Goal: Information Seeking & Learning: Learn about a topic

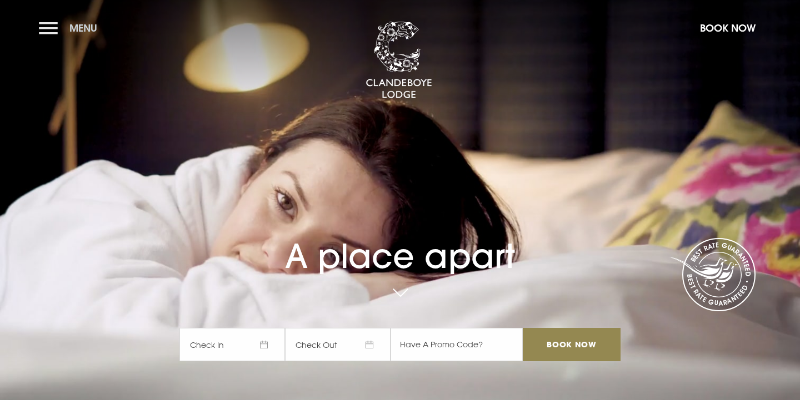
click at [48, 22] on button "Menu" at bounding box center [71, 28] width 64 height 24
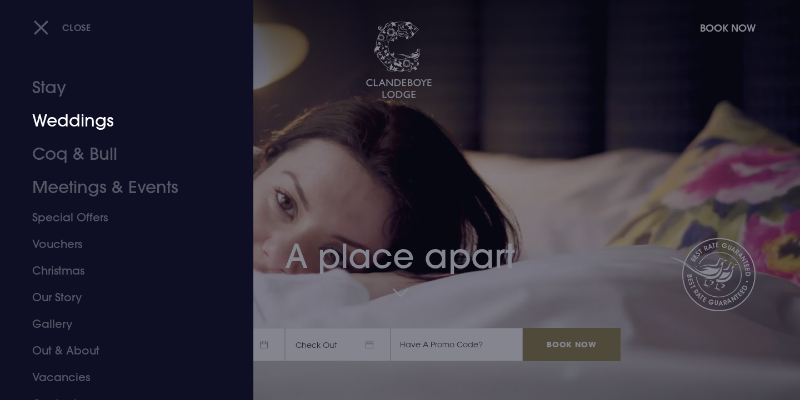
click at [69, 122] on link "Weddings" at bounding box center [119, 120] width 175 height 33
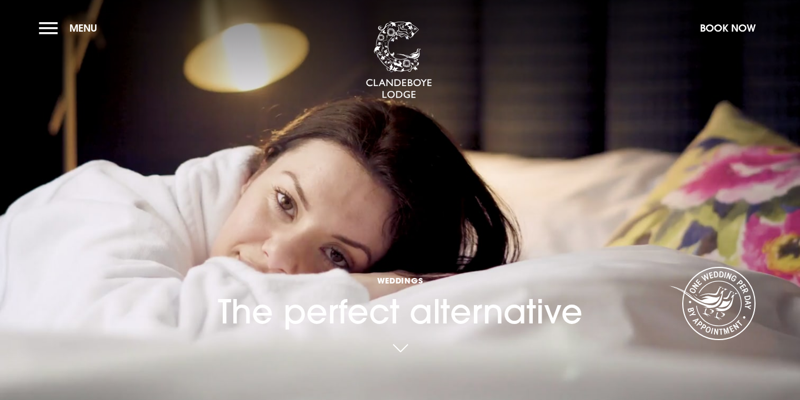
checkbox input "true"
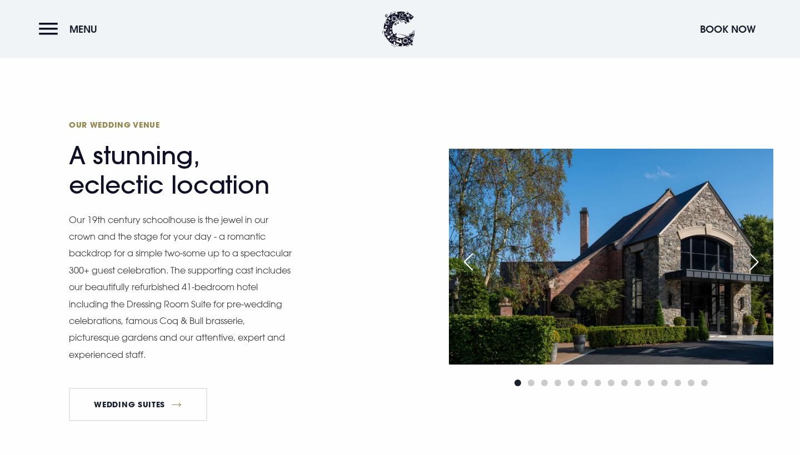
scroll to position [904, 0]
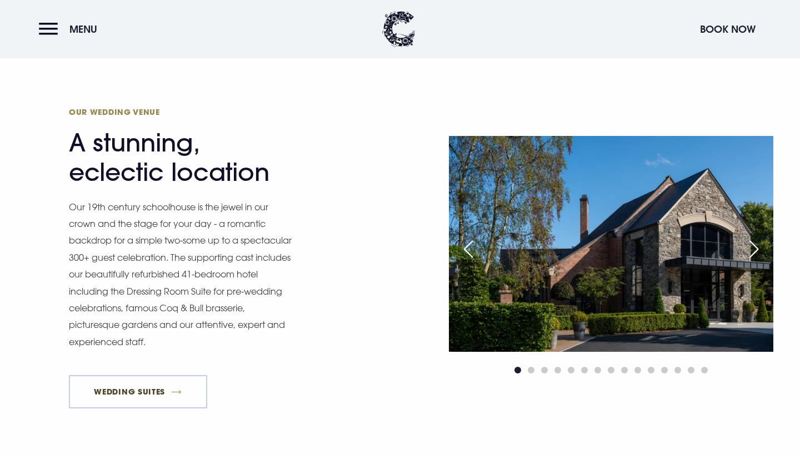
click at [170, 387] on link "Wedding Suites" at bounding box center [138, 391] width 138 height 33
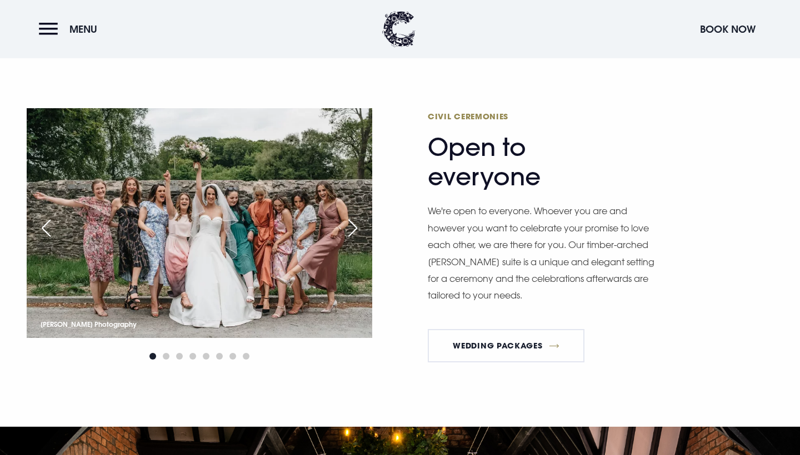
scroll to position [1250, 0]
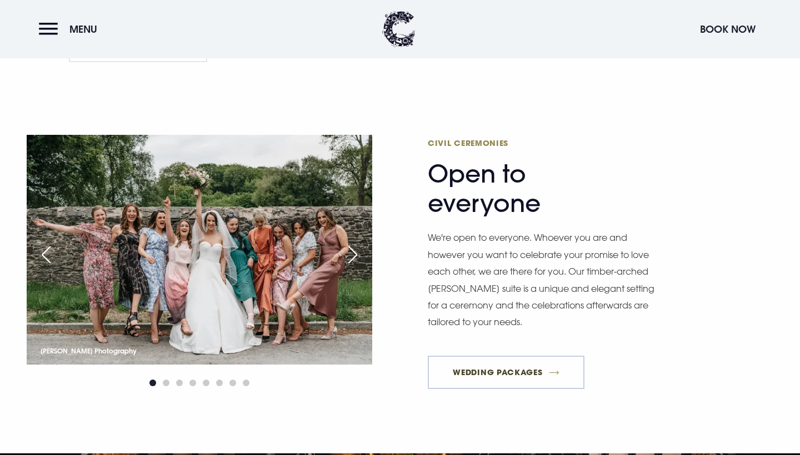
click at [465, 369] on link "Wedding Packages" at bounding box center [506, 372] width 157 height 33
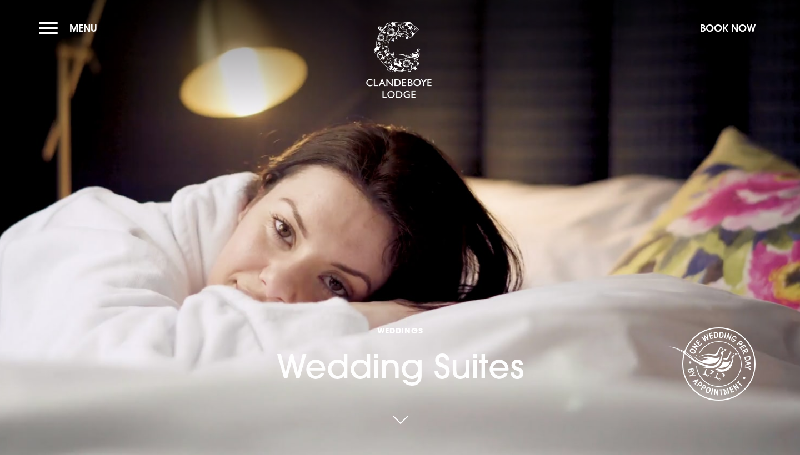
scroll to position [-1, 0]
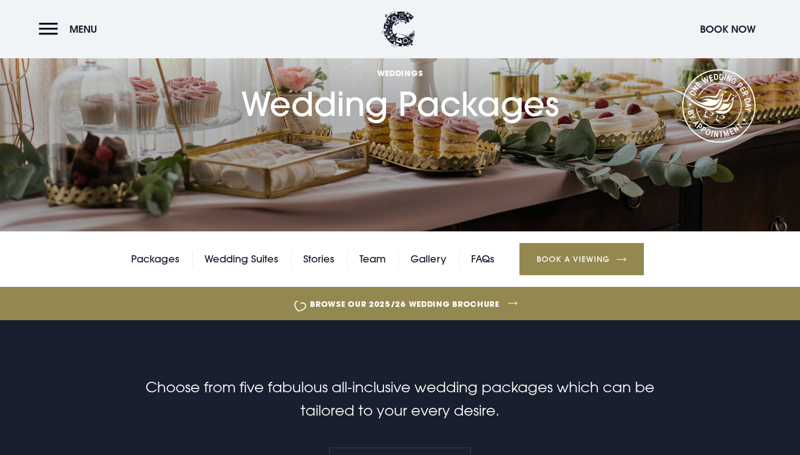
scroll to position [103, 0]
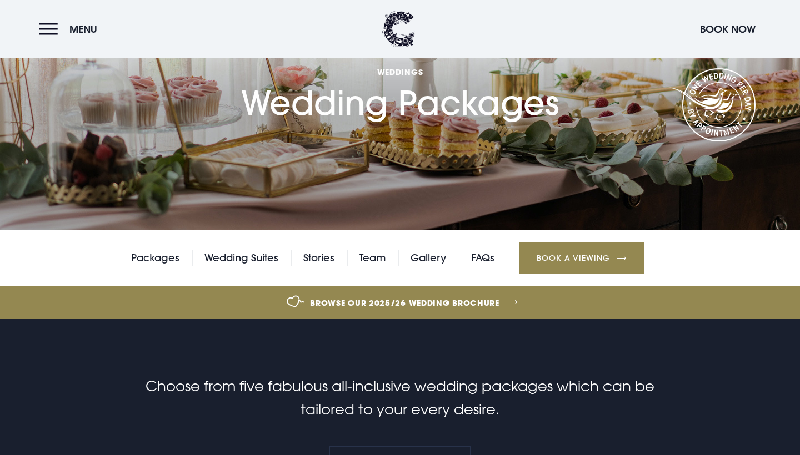
click at [459, 301] on link "Browse our 2025/26 wedding brochure" at bounding box center [404, 303] width 1789 height 42
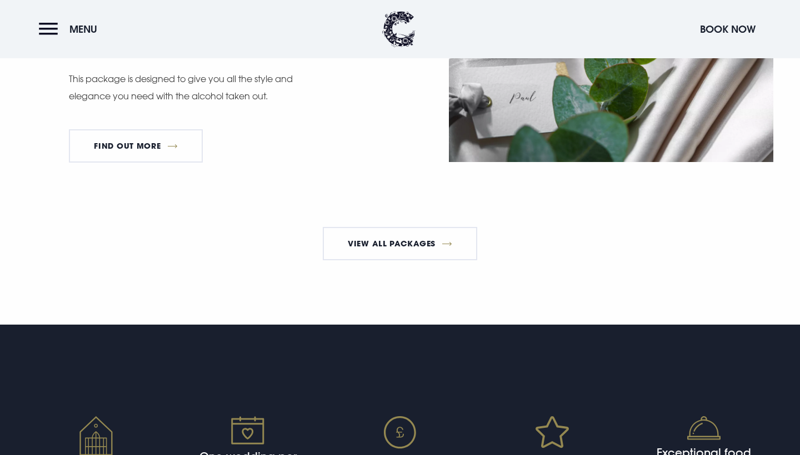
scroll to position [2094, 0]
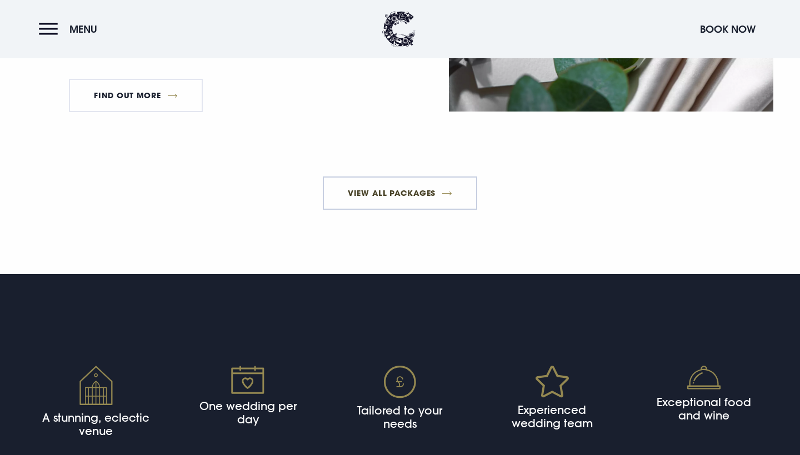
click at [414, 208] on link "View All Packages" at bounding box center [400, 193] width 155 height 33
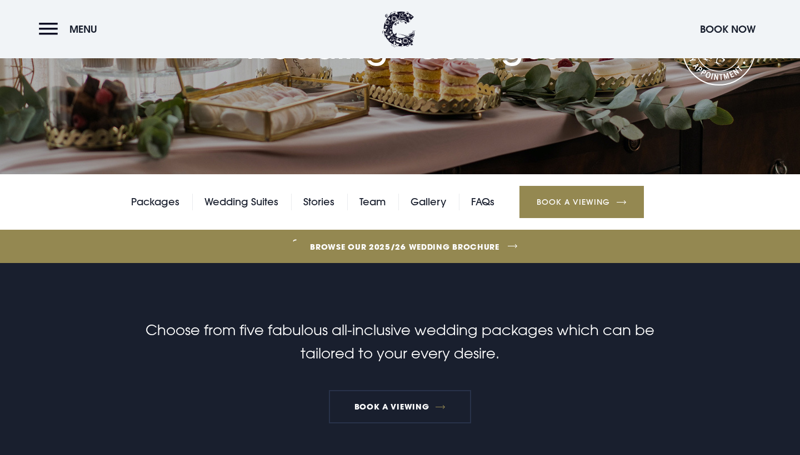
scroll to position [170, 0]
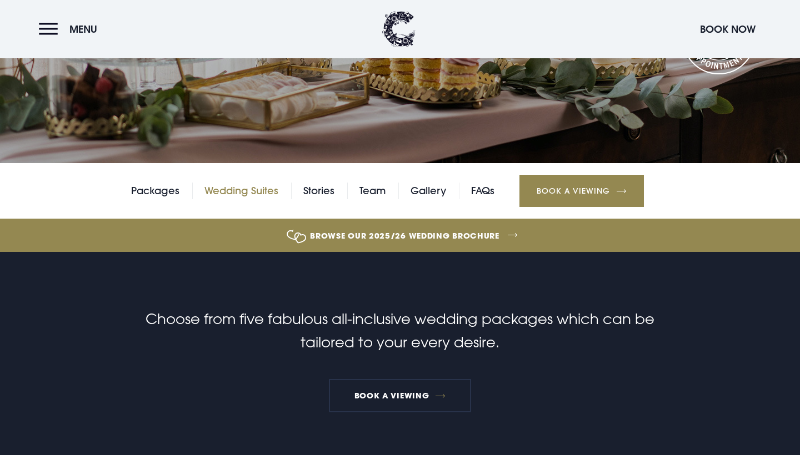
click at [234, 190] on link "Wedding Suites" at bounding box center [241, 191] width 74 height 17
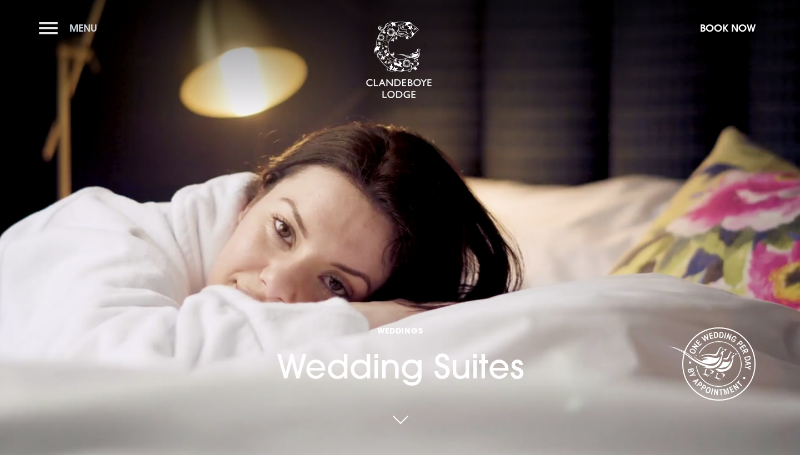
click at [45, 27] on button "Menu" at bounding box center [71, 28] width 64 height 24
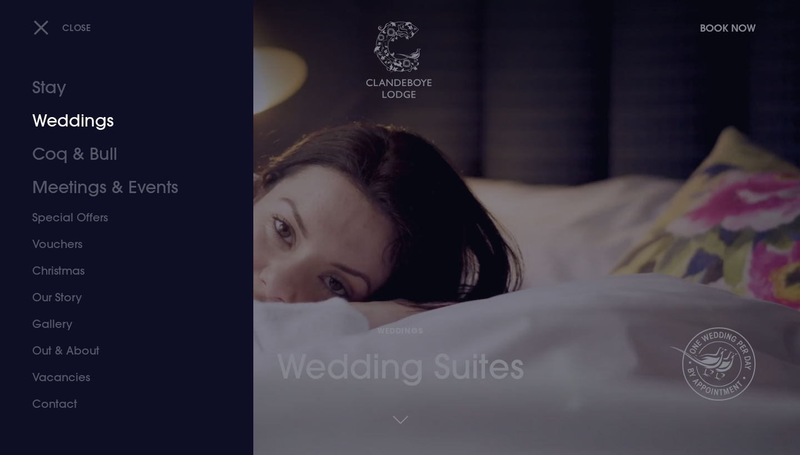
click at [55, 119] on link "Weddings" at bounding box center [119, 120] width 175 height 33
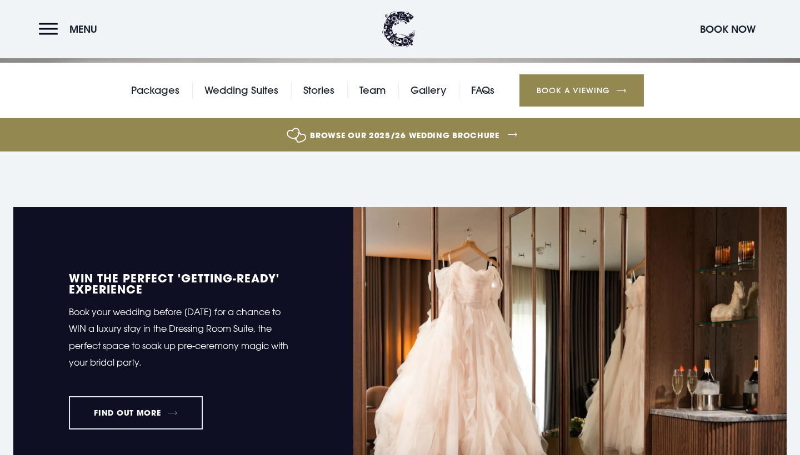
scroll to position [389, 0]
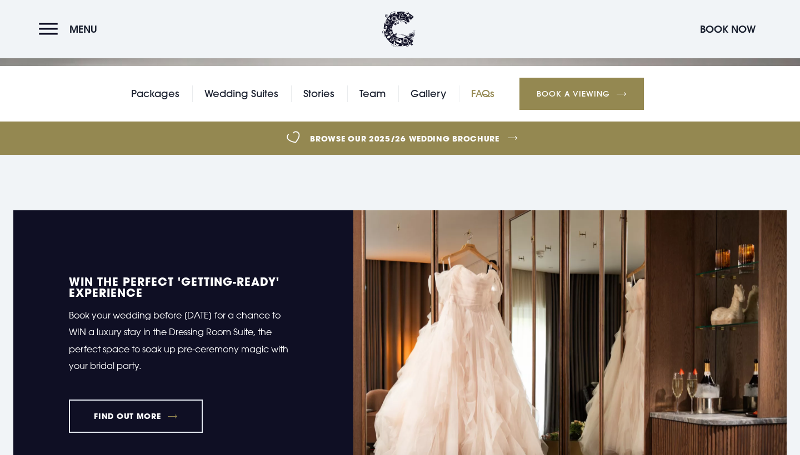
click at [477, 92] on link "FAQs" at bounding box center [482, 94] width 23 height 17
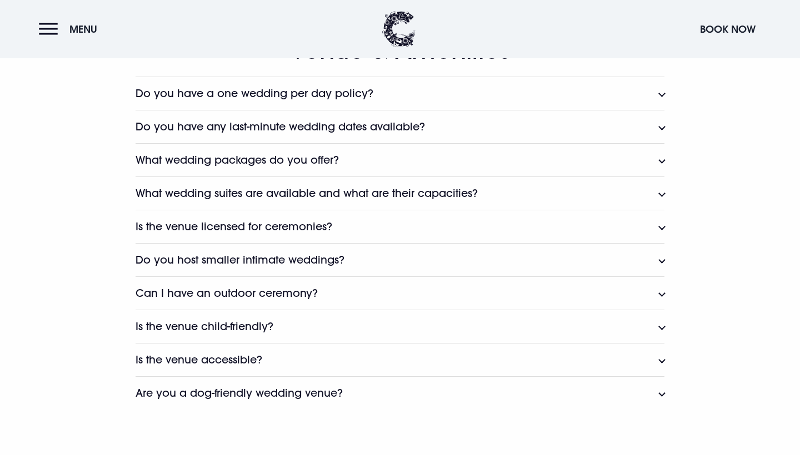
scroll to position [588, 0]
click at [657, 194] on button "What wedding suites are available and what are their capacities?" at bounding box center [400, 191] width 529 height 33
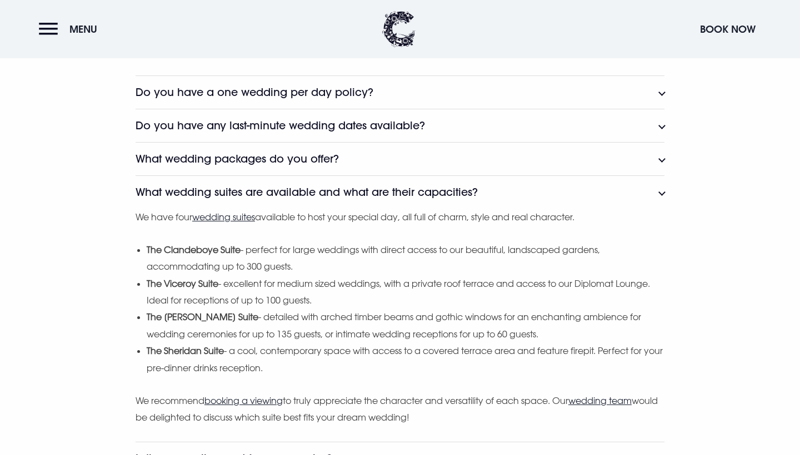
click at [657, 194] on button "What wedding suites are available and what are their capacities?" at bounding box center [400, 191] width 529 height 33
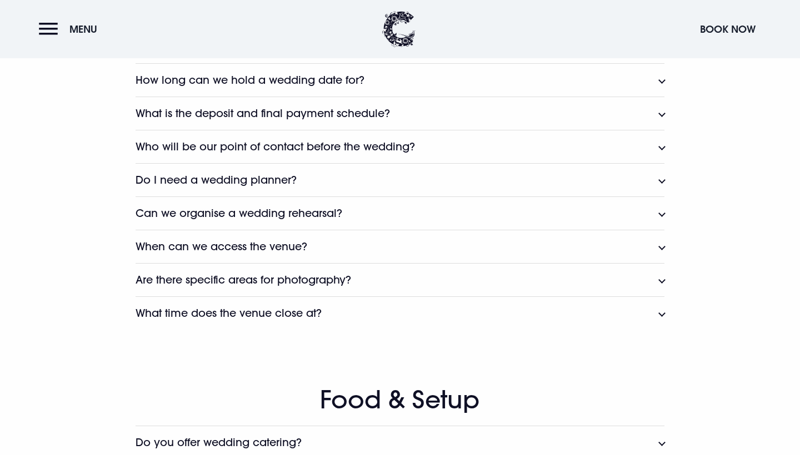
scroll to position [1059, 0]
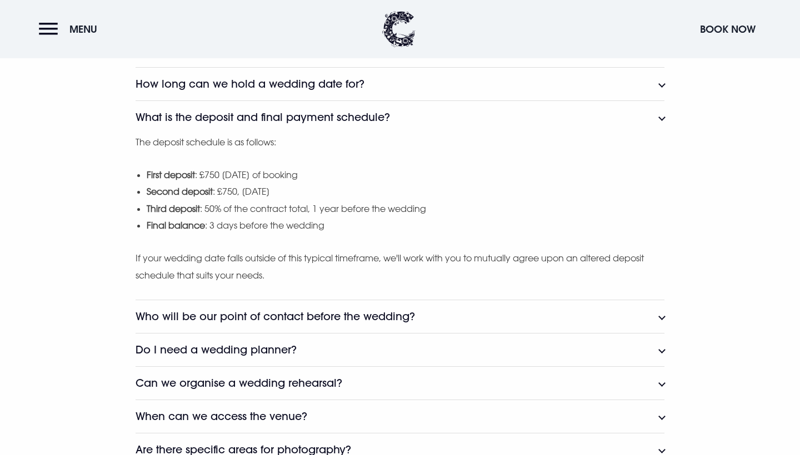
click at [661, 117] on button "What is the deposit and final payment schedule?" at bounding box center [400, 117] width 529 height 33
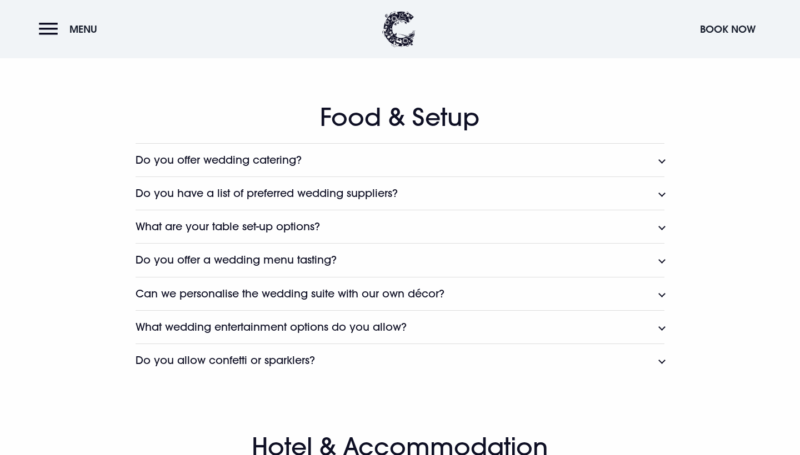
scroll to position [1348, 0]
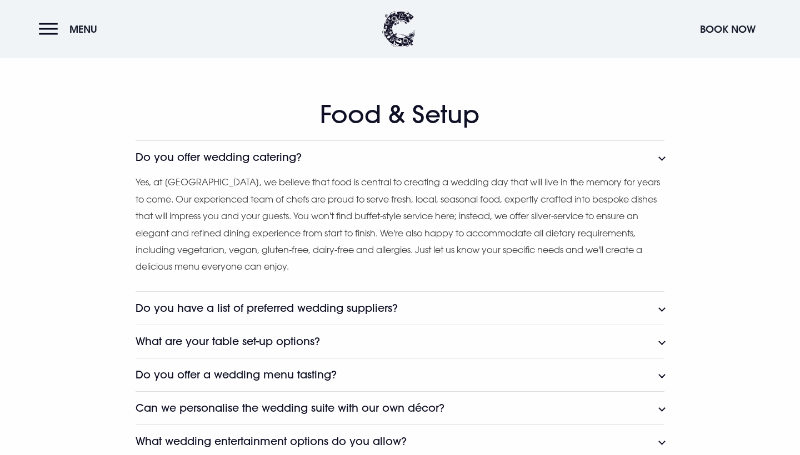
click at [661, 159] on button "Do you offer wedding catering?" at bounding box center [400, 157] width 529 height 33
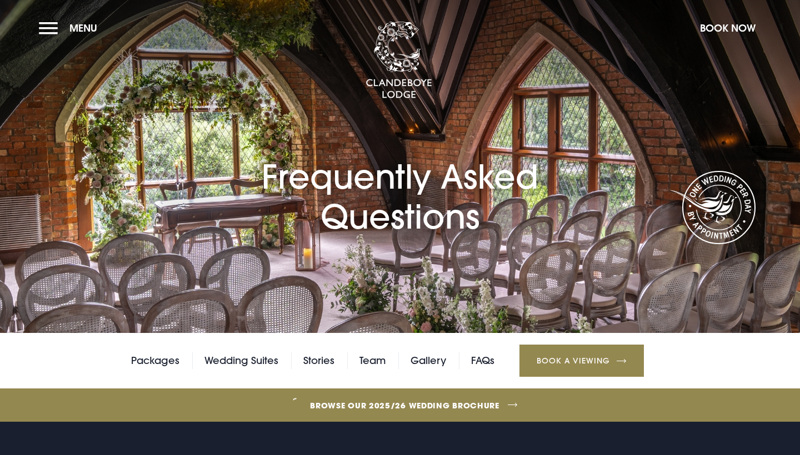
scroll to position [0, 0]
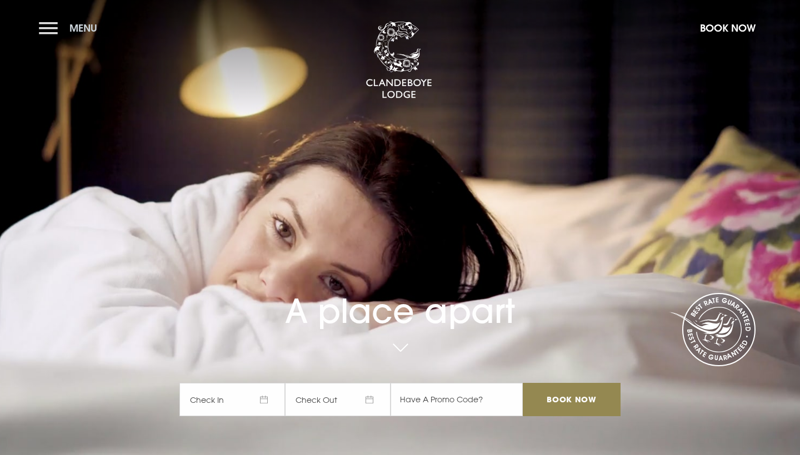
click at [52, 31] on button "Menu" at bounding box center [71, 28] width 64 height 24
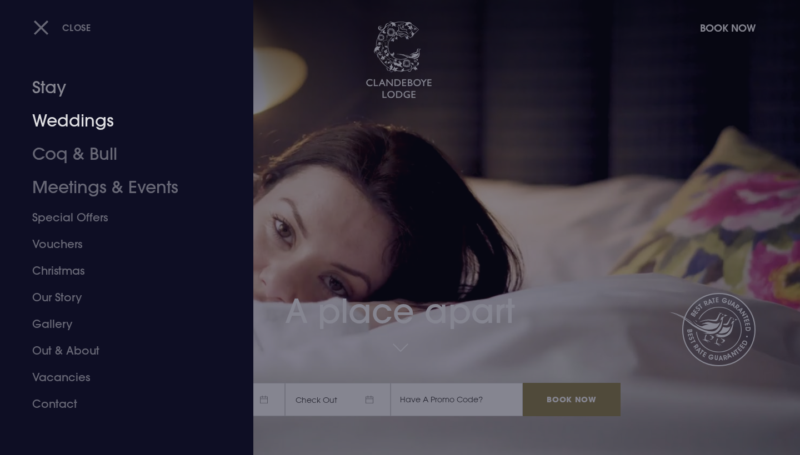
click at [58, 122] on link "Weddings" at bounding box center [119, 120] width 175 height 33
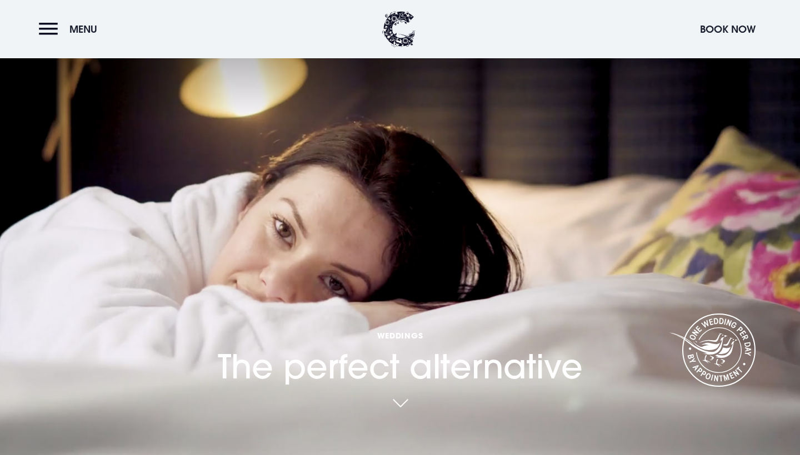
scroll to position [404, 0]
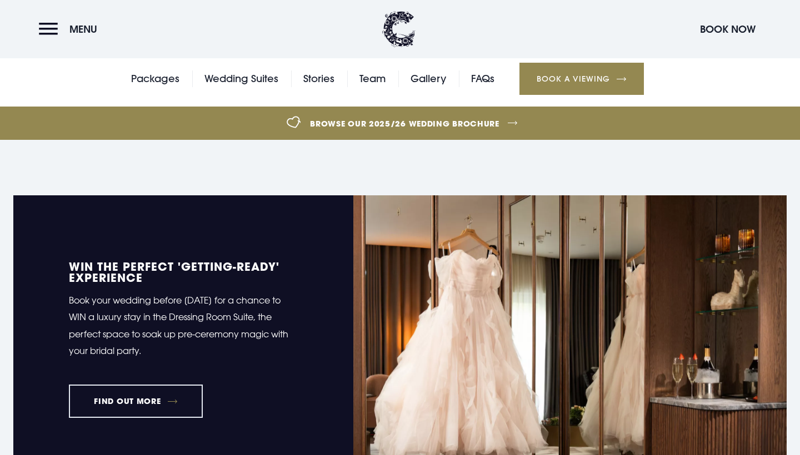
click at [393, 119] on link "Browse our 2025/26 wedding brochure" at bounding box center [404, 124] width 1789 height 42
